Goal: Check status: Check status

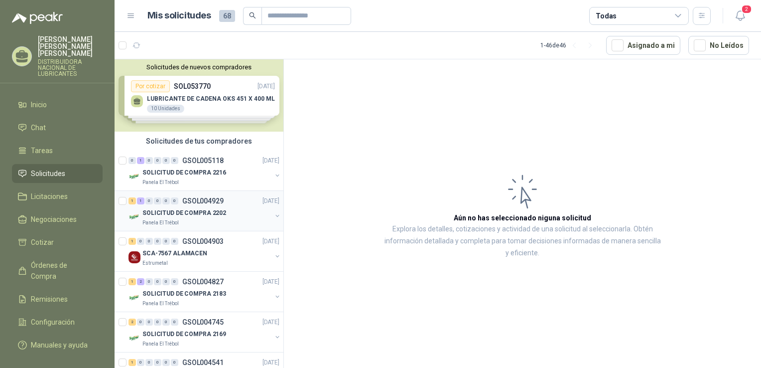
click at [201, 205] on div "1 1 0 0 0 0 GSOL004929 [DATE]" at bounding box center [205, 201] width 153 height 12
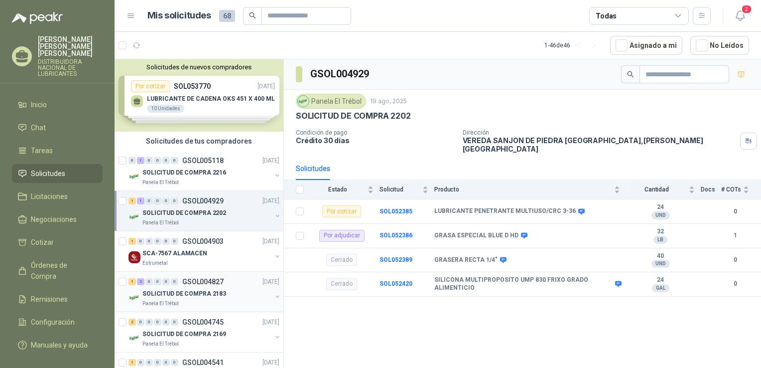
click at [201, 297] on p "SOLICITUD DE COMPRA 2183" at bounding box center [184, 293] width 84 height 9
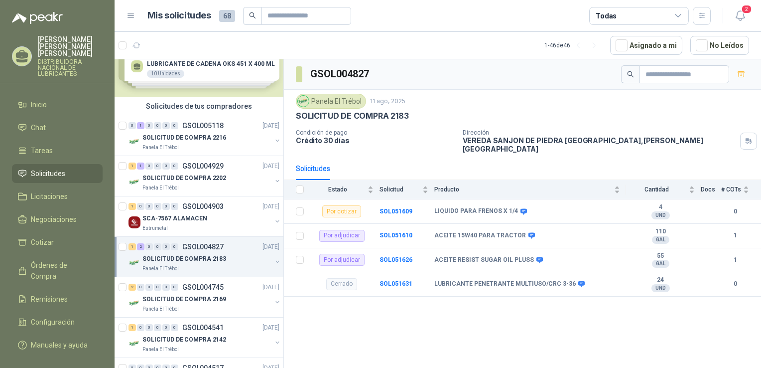
scroll to position [50, 0]
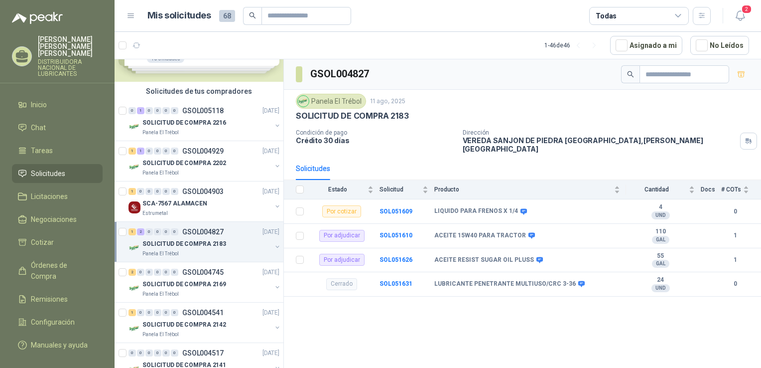
click at [228, 245] on div "SOLICITUD DE COMPRA 2183" at bounding box center [206, 244] width 129 height 12
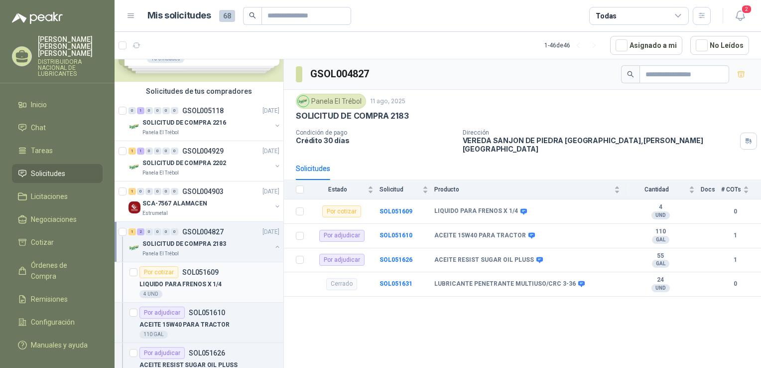
click at [205, 278] on div "LIQUIDO PARA FRENOS X 1/4" at bounding box center [209, 284] width 140 height 12
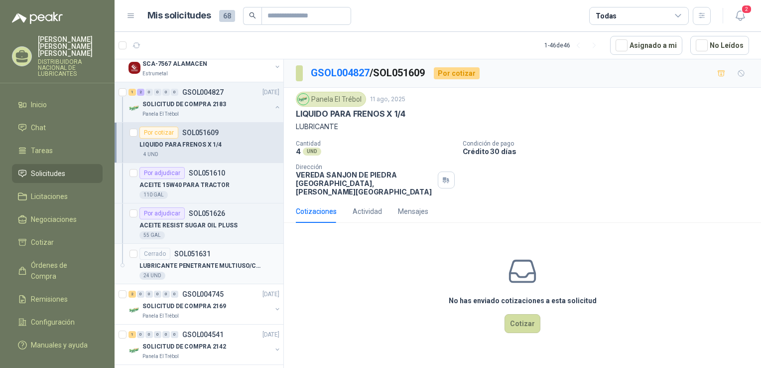
scroll to position [199, 0]
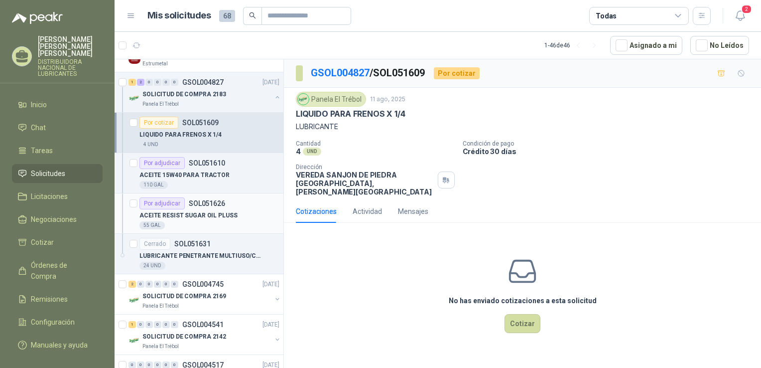
click at [209, 209] on div "ACEITE RESIST SUGAR OIL PLUSS" at bounding box center [209, 215] width 140 height 12
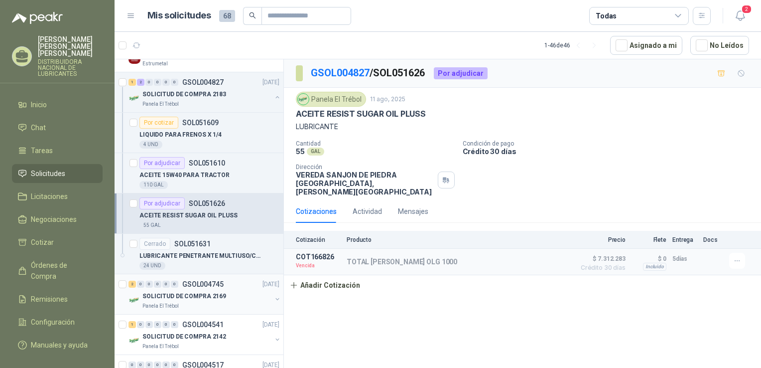
click at [232, 296] on div "SOLICITUD DE COMPRA 2169" at bounding box center [206, 296] width 129 height 12
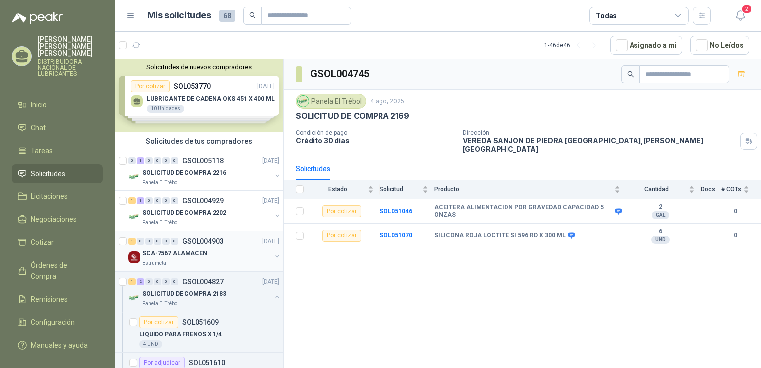
click at [241, 252] on div "SCA-7567 ALAMACEN" at bounding box center [206, 253] width 129 height 12
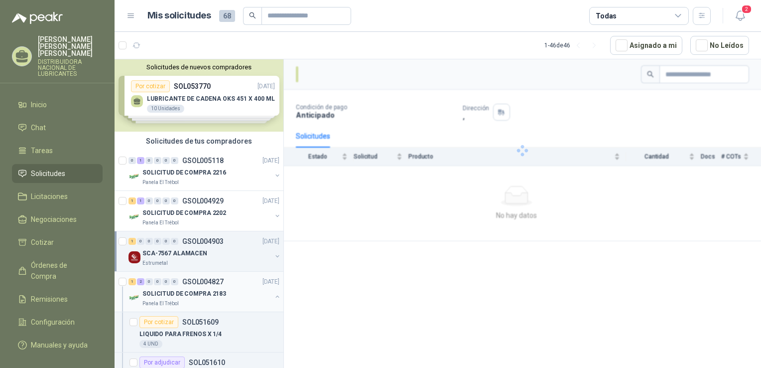
click at [241, 288] on div "SOLICITUD DE COMPRA 2183" at bounding box center [206, 293] width 129 height 12
